Goal: Task Accomplishment & Management: Manage account settings

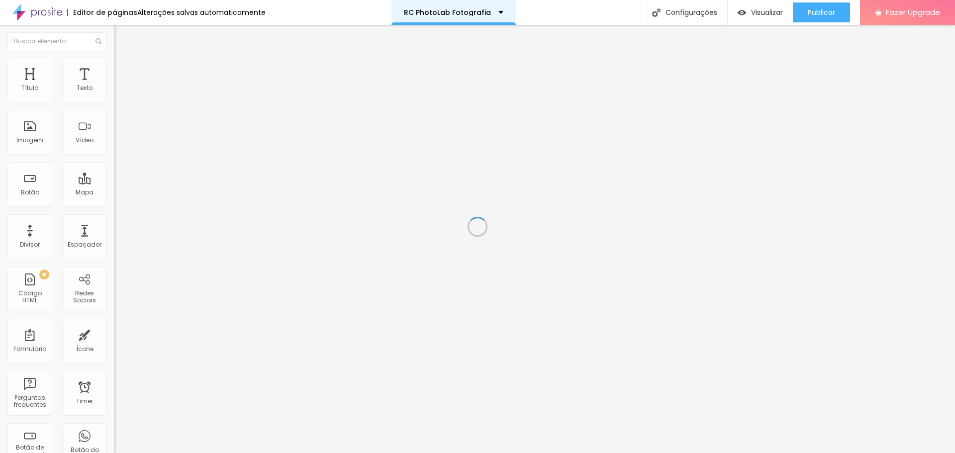
click at [492, 12] on div "RC PhotoLab Fotografia" at bounding box center [454, 12] width 100 height 7
click at [568, 16] on div "Editor de páginas Alterações salvas automaticamente RC PhotoLab Fotografia Conf…" at bounding box center [477, 12] width 955 height 25
click at [589, 11] on div "Editor de páginas Alterações salvas automaticamente RC PhotoLab Fotografia Conf…" at bounding box center [477, 12] width 955 height 25
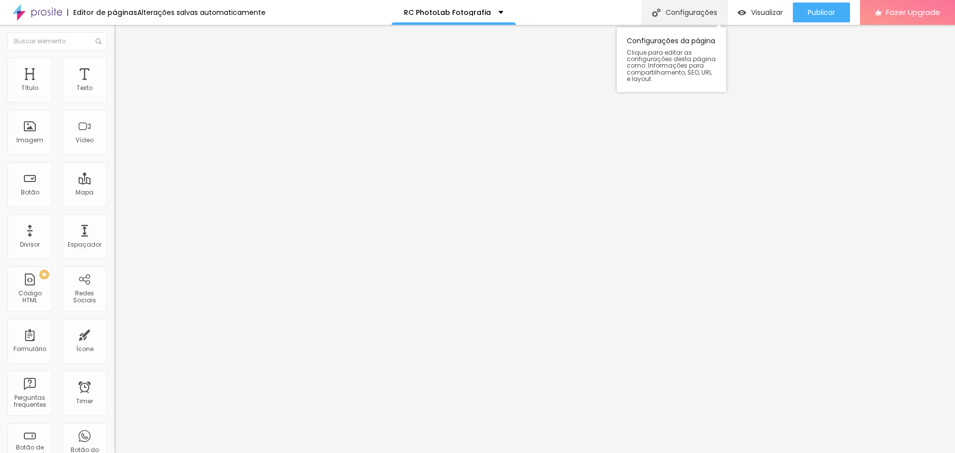
click at [677, 12] on div "Configurações" at bounding box center [685, 12] width 86 height 25
click at [578, 453] on div "Configurações da página" at bounding box center [477, 456] width 955 height 6
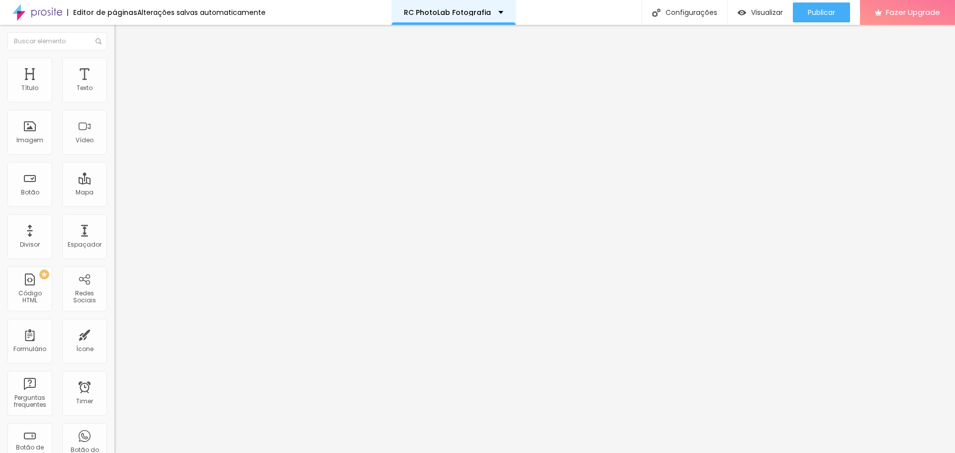
click at [485, 17] on div "RC PhotoLab Fotografia" at bounding box center [454, 12] width 124 height 25
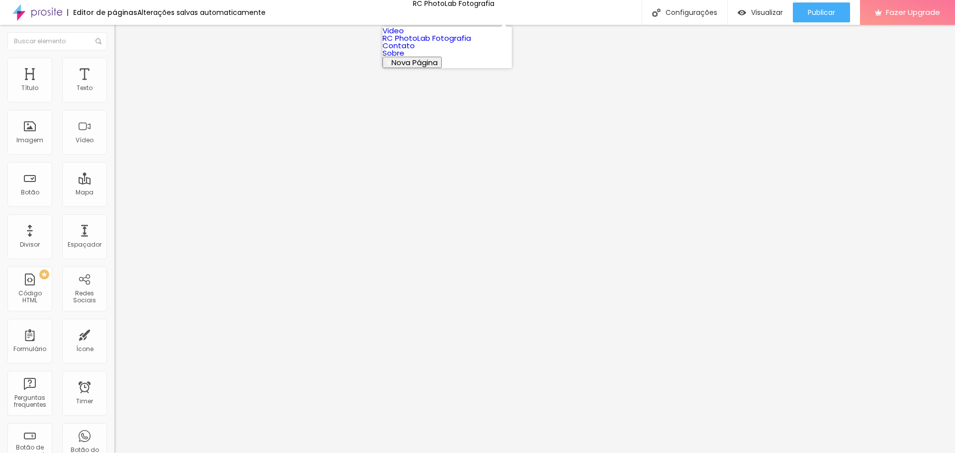
click at [580, 15] on div "Editor de páginas Alterações salvas automaticamente RC PhotoLab Fotografia Conf…" at bounding box center [477, 12] width 955 height 25
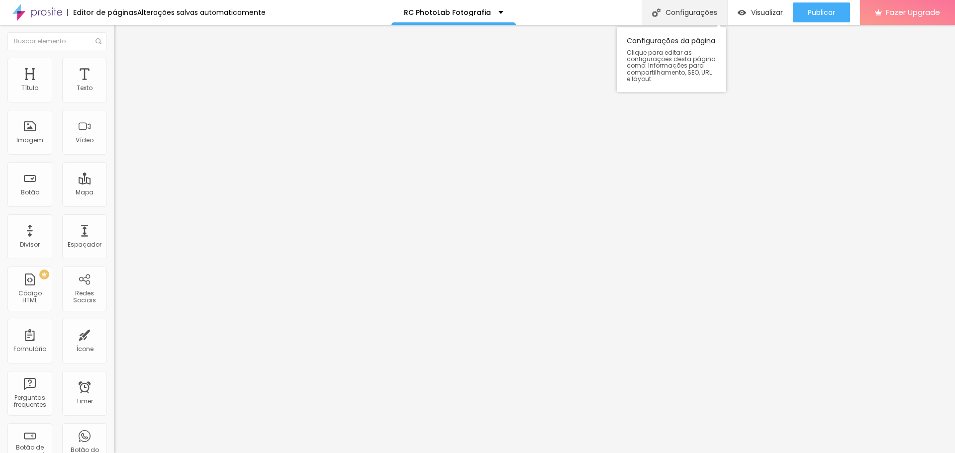
click at [691, 15] on div "Configurações" at bounding box center [685, 12] width 86 height 25
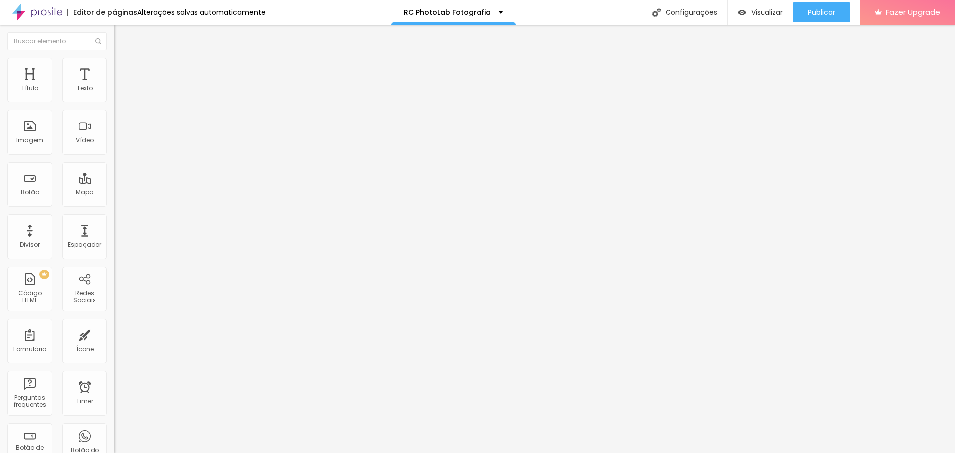
click at [41, 11] on img at bounding box center [37, 12] width 50 height 25
click at [114, 66] on li "Estilo" at bounding box center [171, 63] width 114 height 10
click at [114, 68] on li "Avançado" at bounding box center [171, 73] width 114 height 10
click at [114, 58] on li "Conteúdo" at bounding box center [171, 53] width 114 height 10
click at [122, 38] on div "Editar Imagem" at bounding box center [155, 36] width 67 height 8
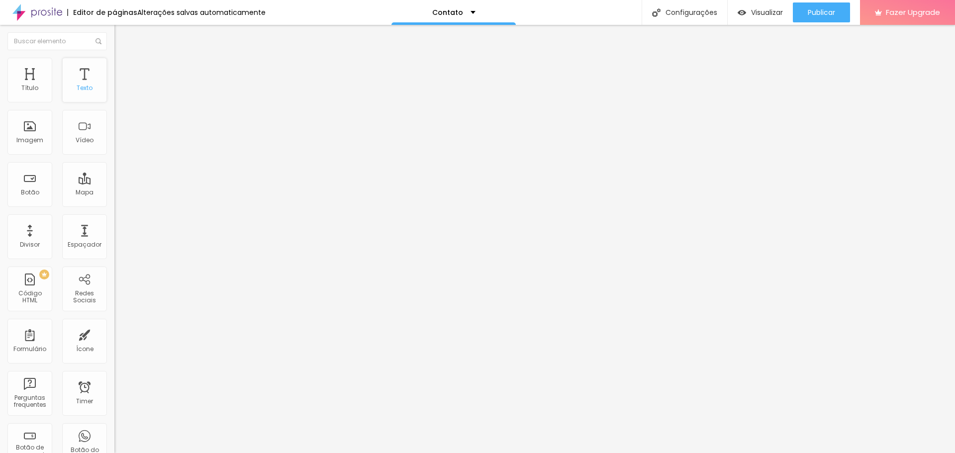
click at [77, 86] on div "Texto" at bounding box center [85, 88] width 16 height 7
click at [776, 8] on span "Visualizar" at bounding box center [767, 12] width 32 height 8
